Goal: Find specific page/section: Find specific page/section

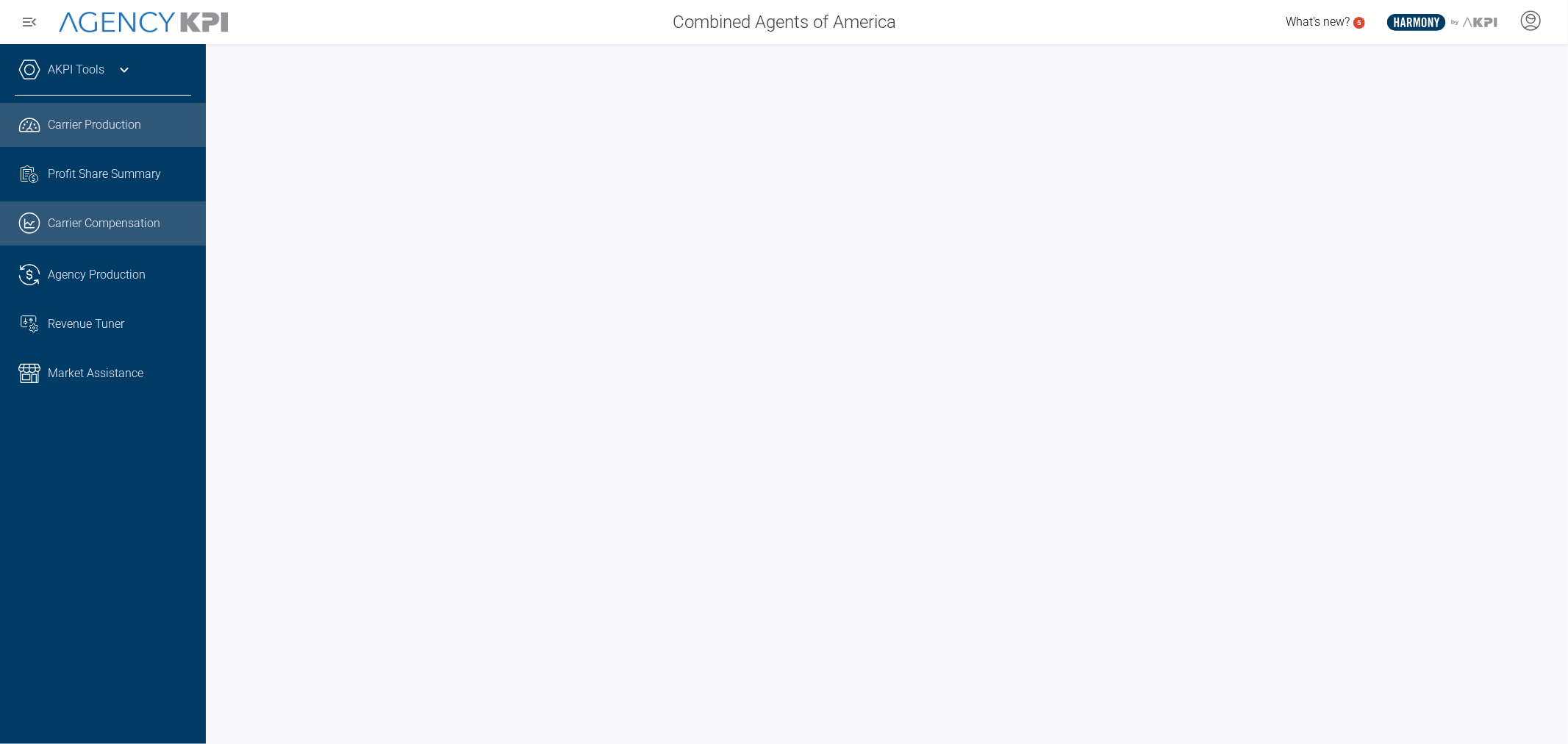
click at [115, 222] on span "Carrier Compensation" at bounding box center [104, 224] width 112 height 17
click at [92, 125] on span "Carrier Production" at bounding box center [94, 125] width 93 height 17
